Goal: Transaction & Acquisition: Obtain resource

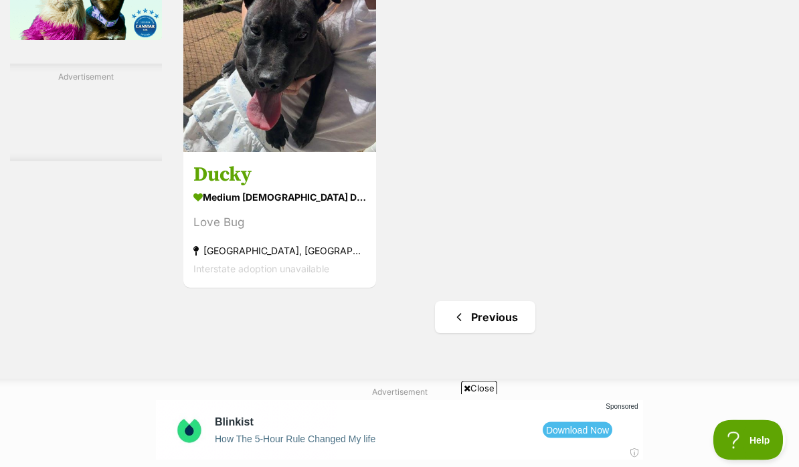
scroll to position [2019, 0]
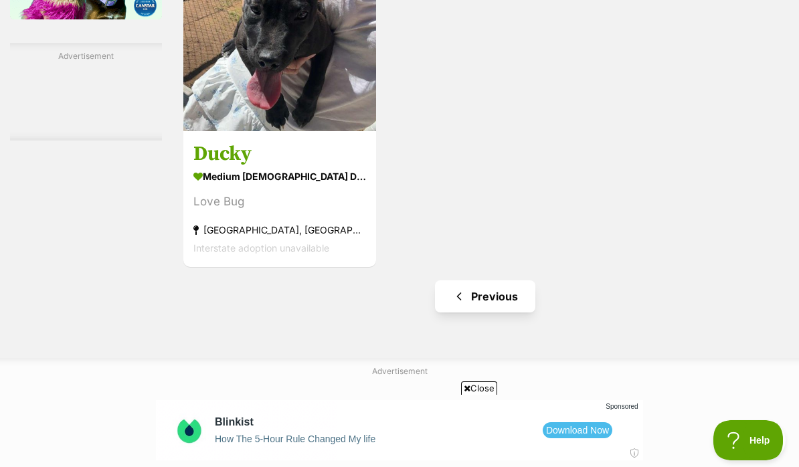
click at [470, 312] on link "Previous" at bounding box center [485, 296] width 100 height 32
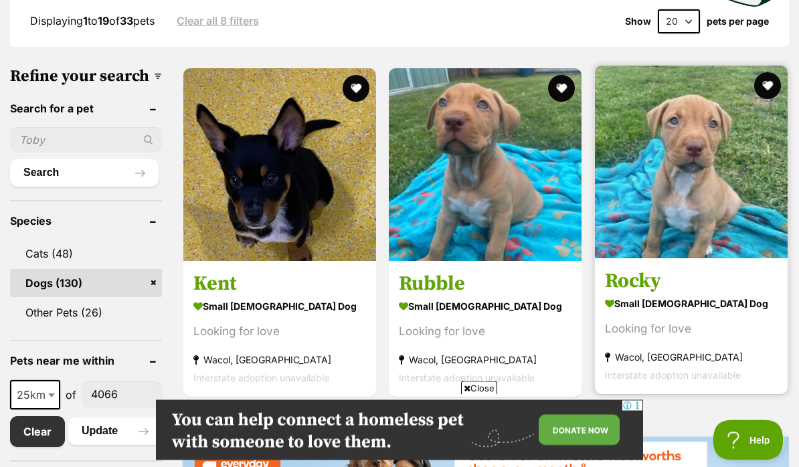
scroll to position [409, 0]
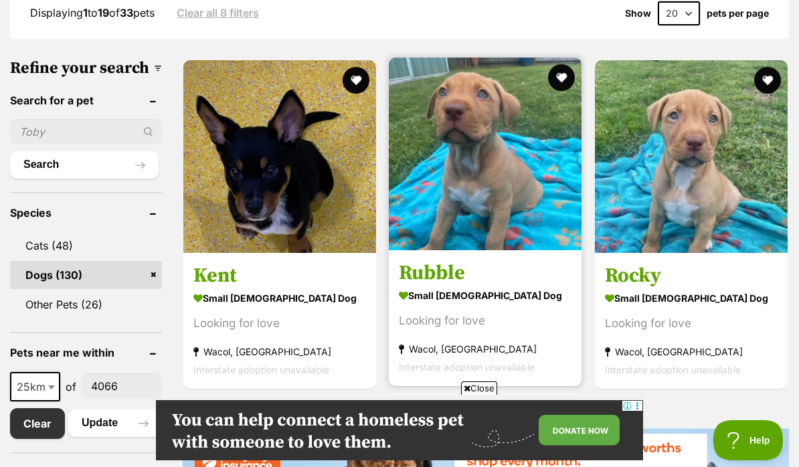
click at [486, 187] on img at bounding box center [485, 154] width 193 height 193
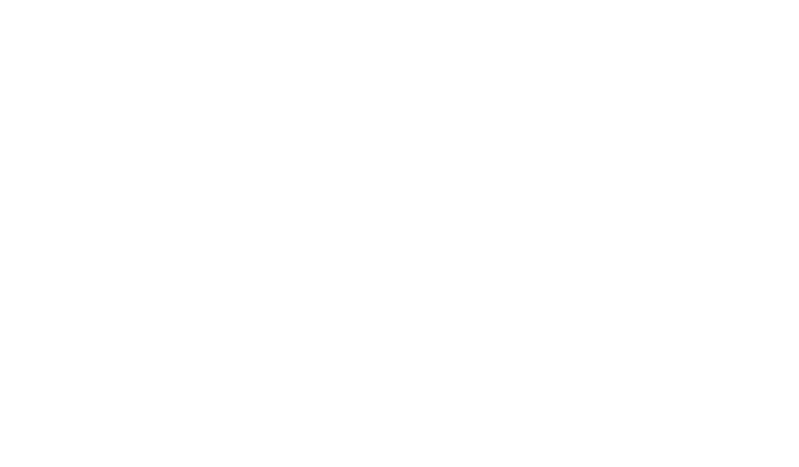
scroll to position [467, 0]
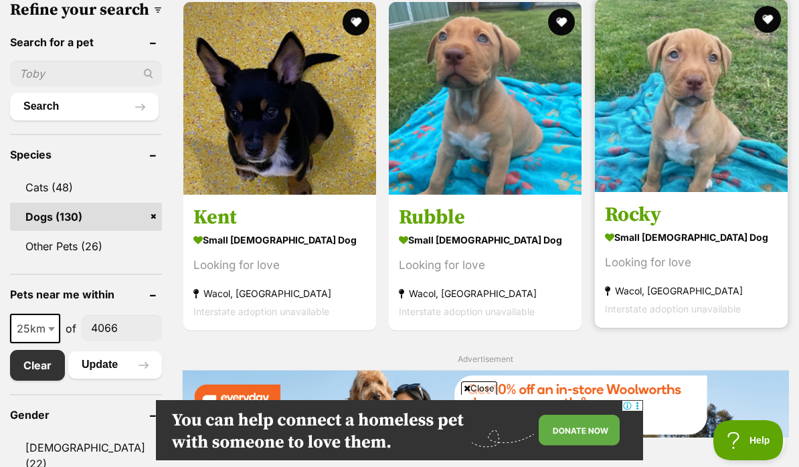
click at [686, 81] on img at bounding box center [691, 95] width 193 height 193
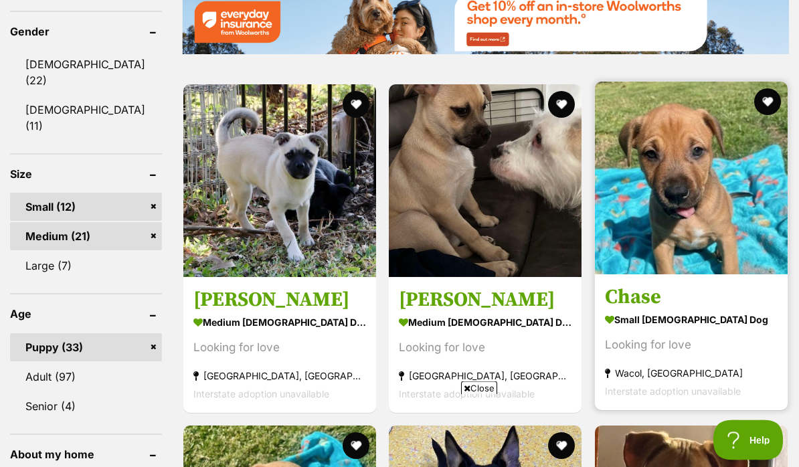
scroll to position [888, 0]
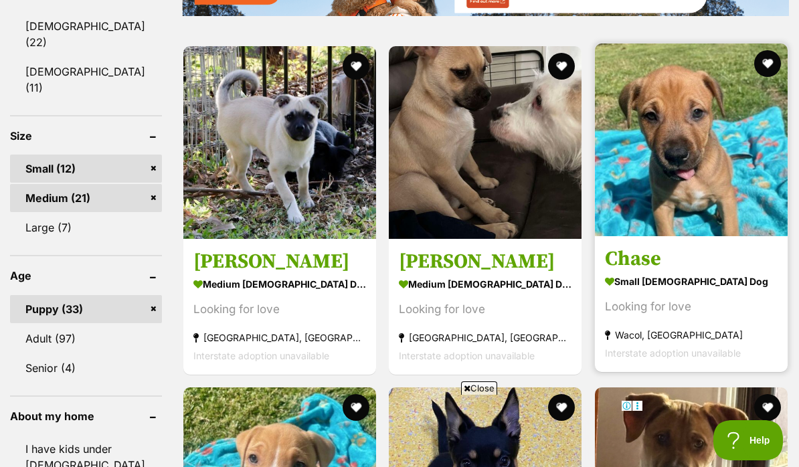
click at [700, 187] on img at bounding box center [691, 139] width 193 height 193
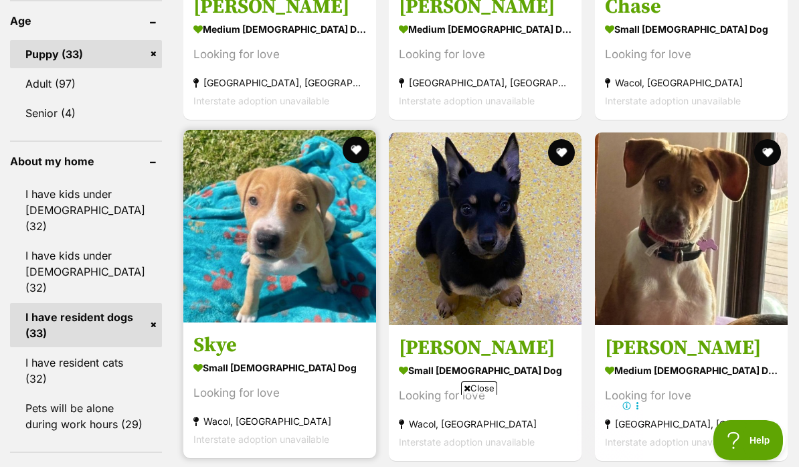
scroll to position [1176, 0]
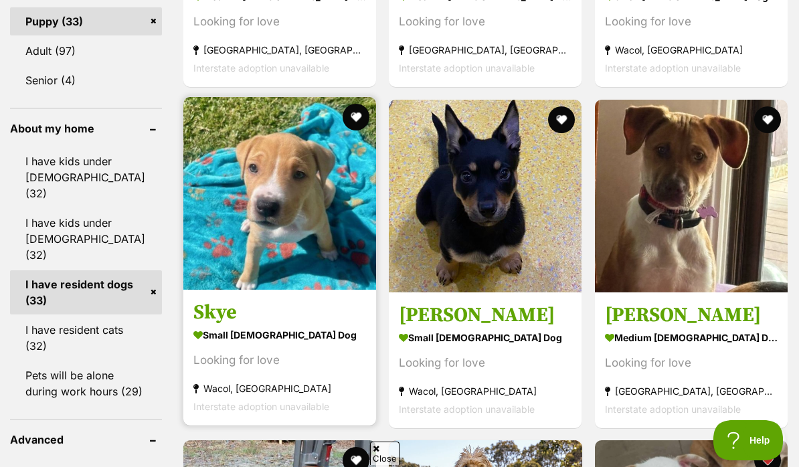
click at [264, 246] on img at bounding box center [279, 193] width 193 height 193
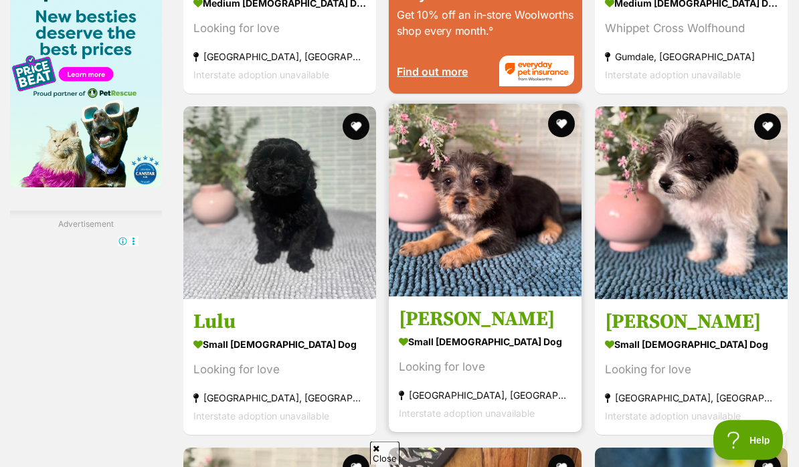
scroll to position [1857, 0]
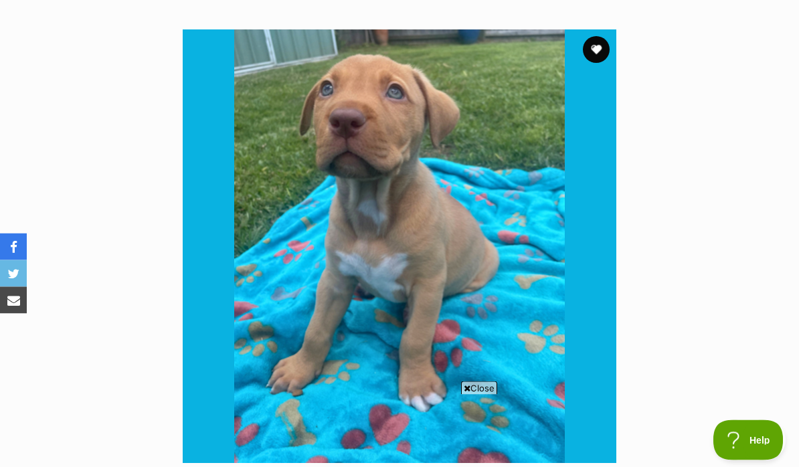
scroll to position [241, 0]
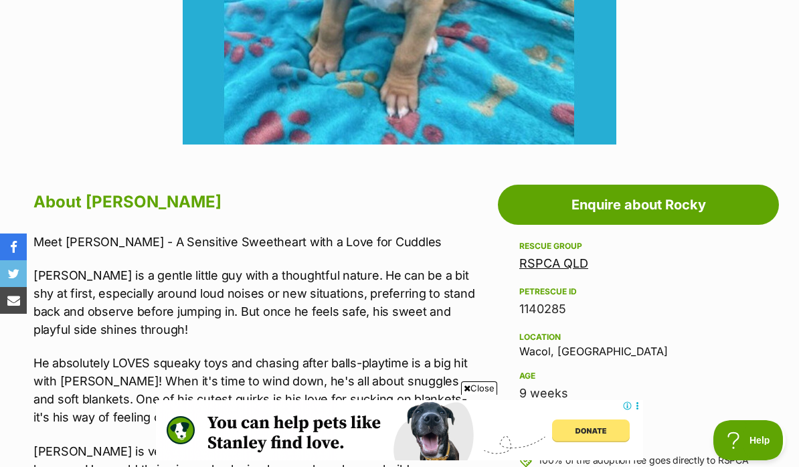
scroll to position [547, 0]
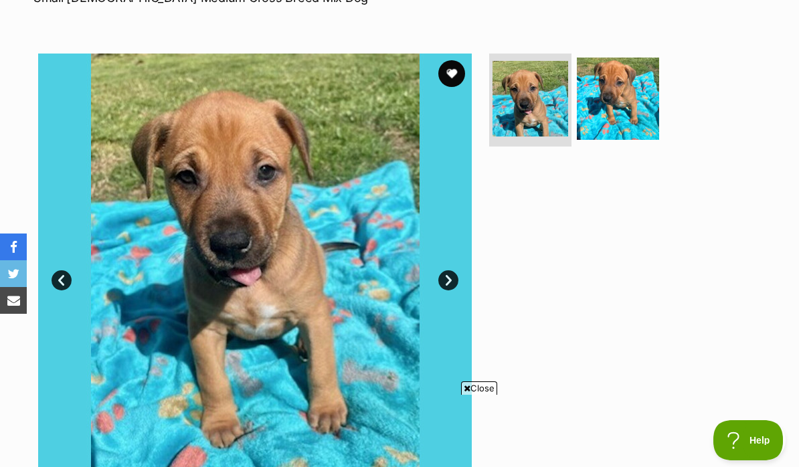
scroll to position [210, 0]
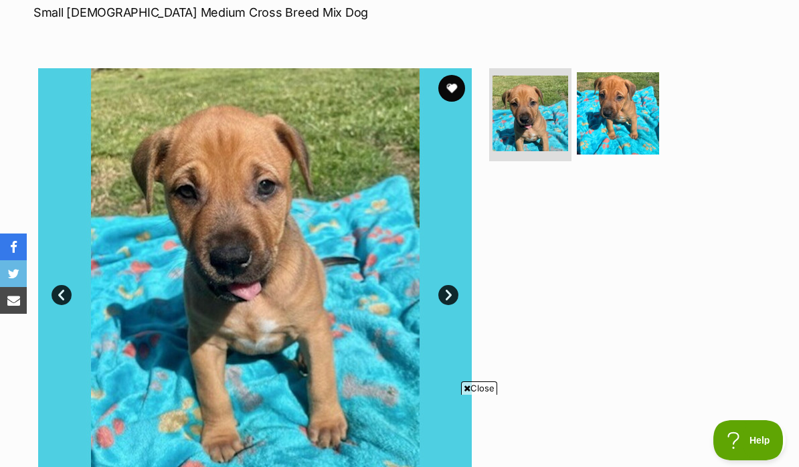
click at [449, 300] on link "Next" at bounding box center [448, 295] width 20 height 20
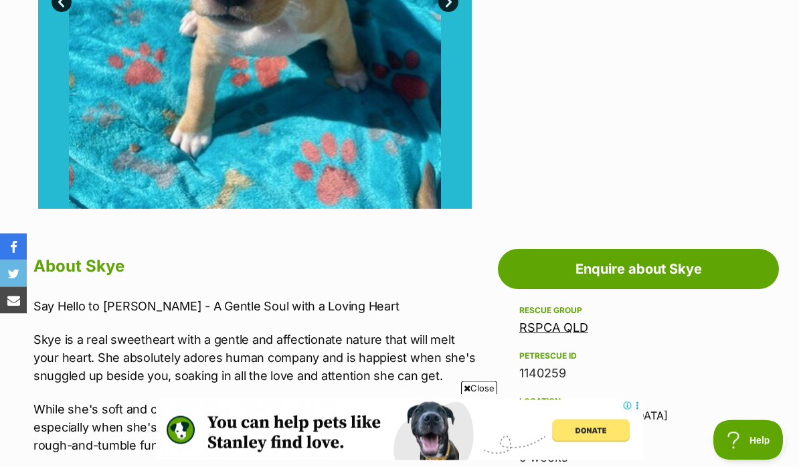
scroll to position [470, 0]
